Goal: Answer question/provide support

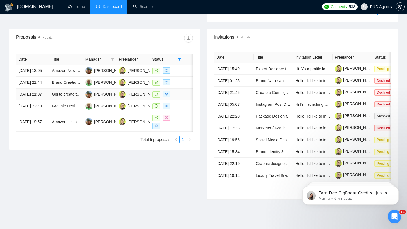
scroll to position [209, 0]
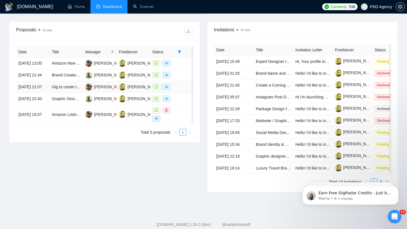
click at [174, 90] on div at bounding box center [166, 87] width 29 height 7
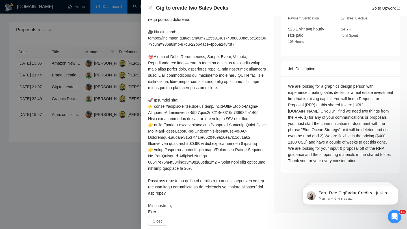
scroll to position [189, 0]
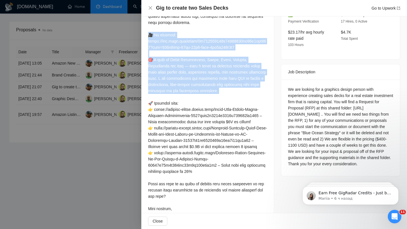
drag, startPoint x: 148, startPoint y: 36, endPoint x: 224, endPoint y: 94, distance: 95.5
click at [224, 94] on div at bounding box center [207, 87] width 119 height 261
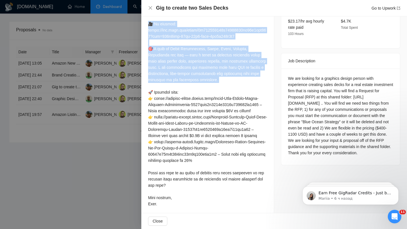
scroll to position [203, 0]
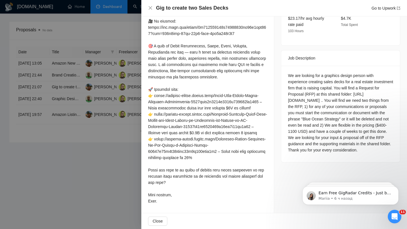
click at [162, 98] on div at bounding box center [207, 73] width 119 height 261
drag, startPoint x: 216, startPoint y: 111, endPoint x: 222, endPoint y: 111, distance: 5.1
click at [220, 111] on div at bounding box center [207, 73] width 119 height 261
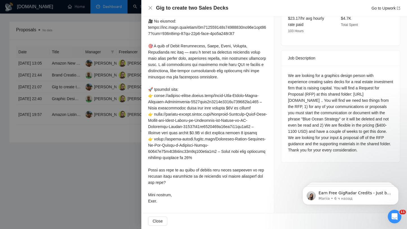
click at [166, 117] on div at bounding box center [207, 73] width 119 height 261
click at [150, 171] on div at bounding box center [207, 73] width 119 height 261
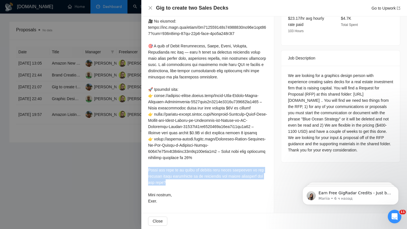
drag, startPoint x: 149, startPoint y: 169, endPoint x: 211, endPoint y: 185, distance: 64.0
click at [211, 185] on div at bounding box center [207, 73] width 119 height 261
